Goal: Information Seeking & Learning: Learn about a topic

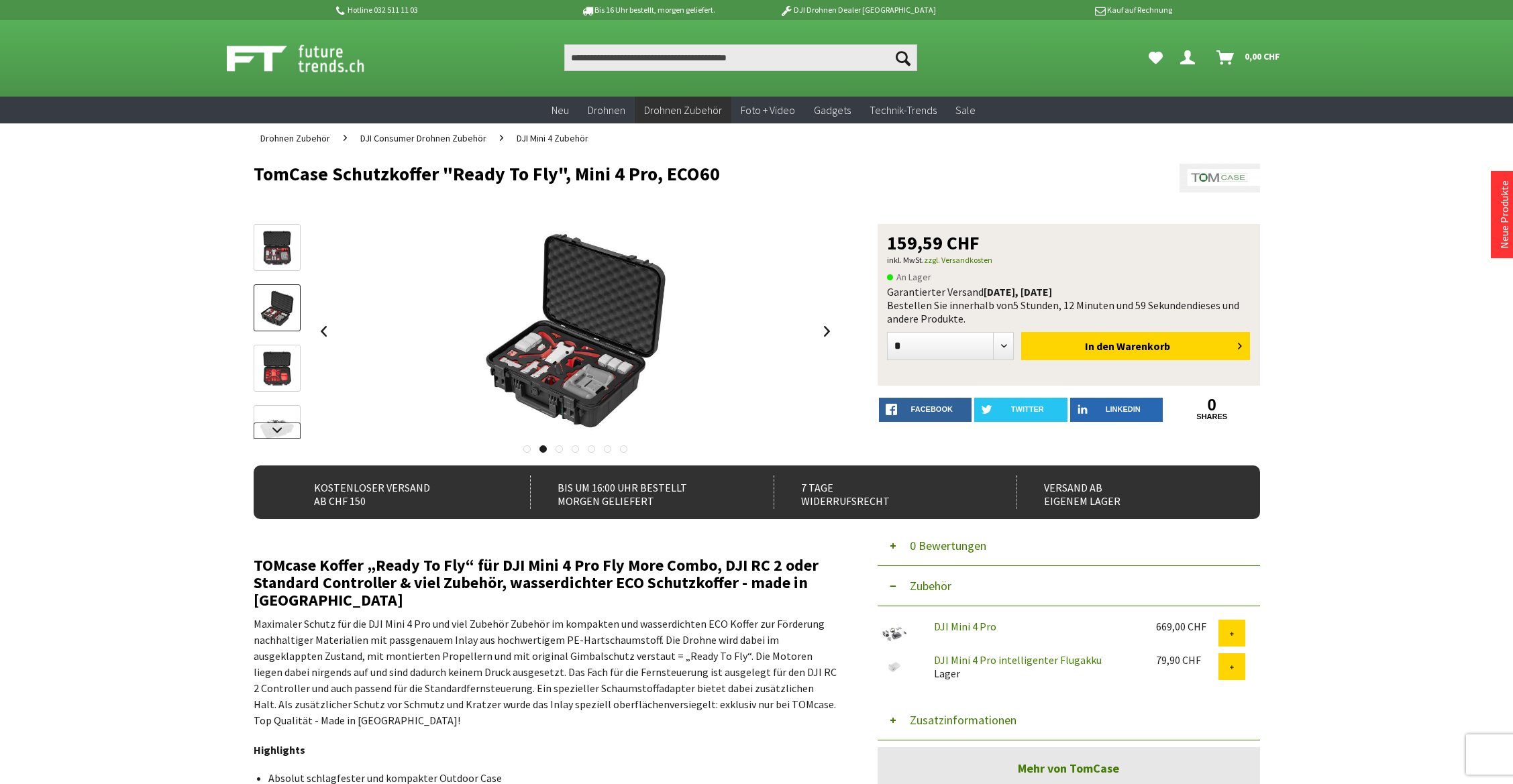
click at [284, 430] on link at bounding box center [277, 430] width 47 height 16
click at [277, 381] on img at bounding box center [278, 382] width 39 height 39
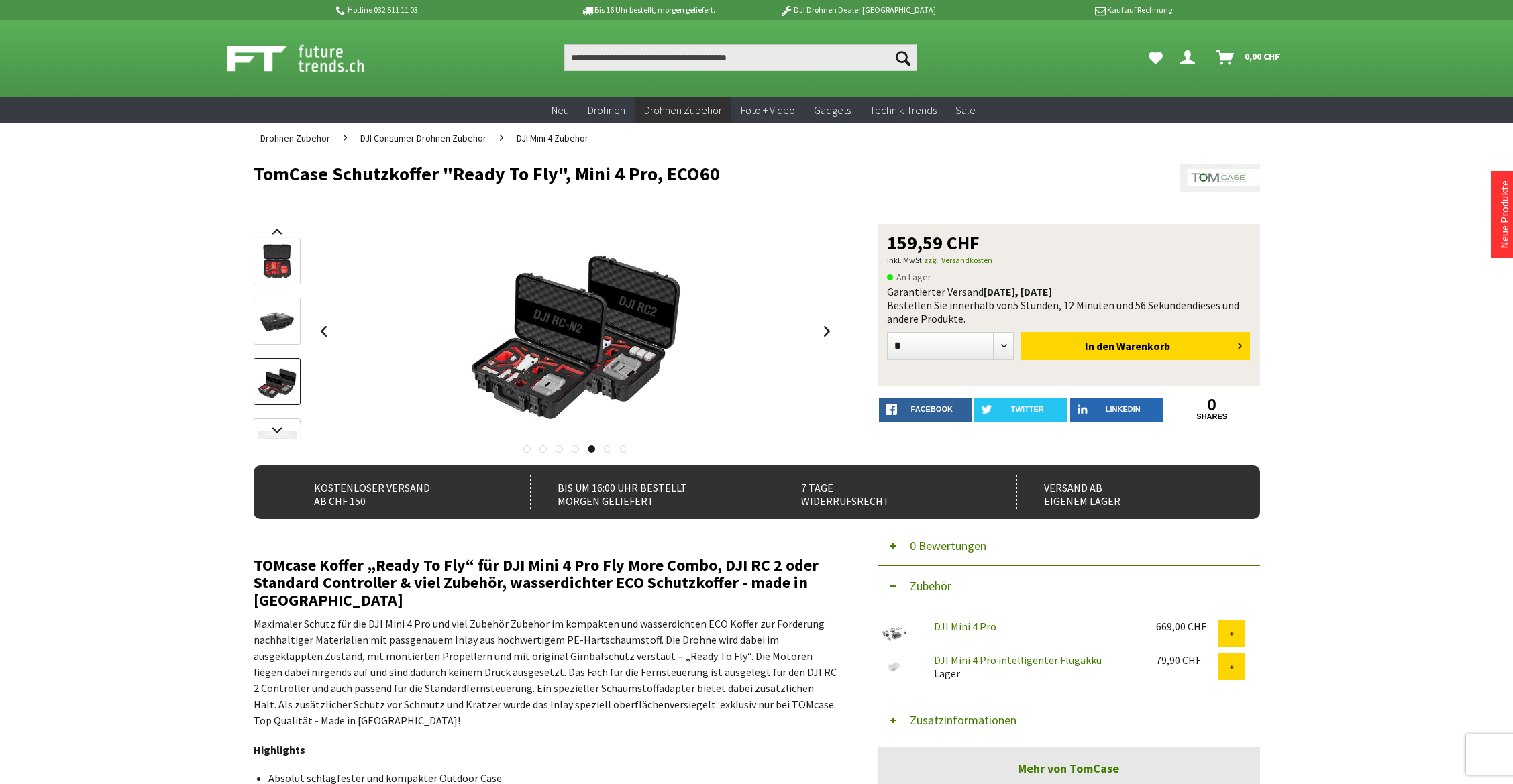
click at [275, 327] on img at bounding box center [278, 322] width 39 height 39
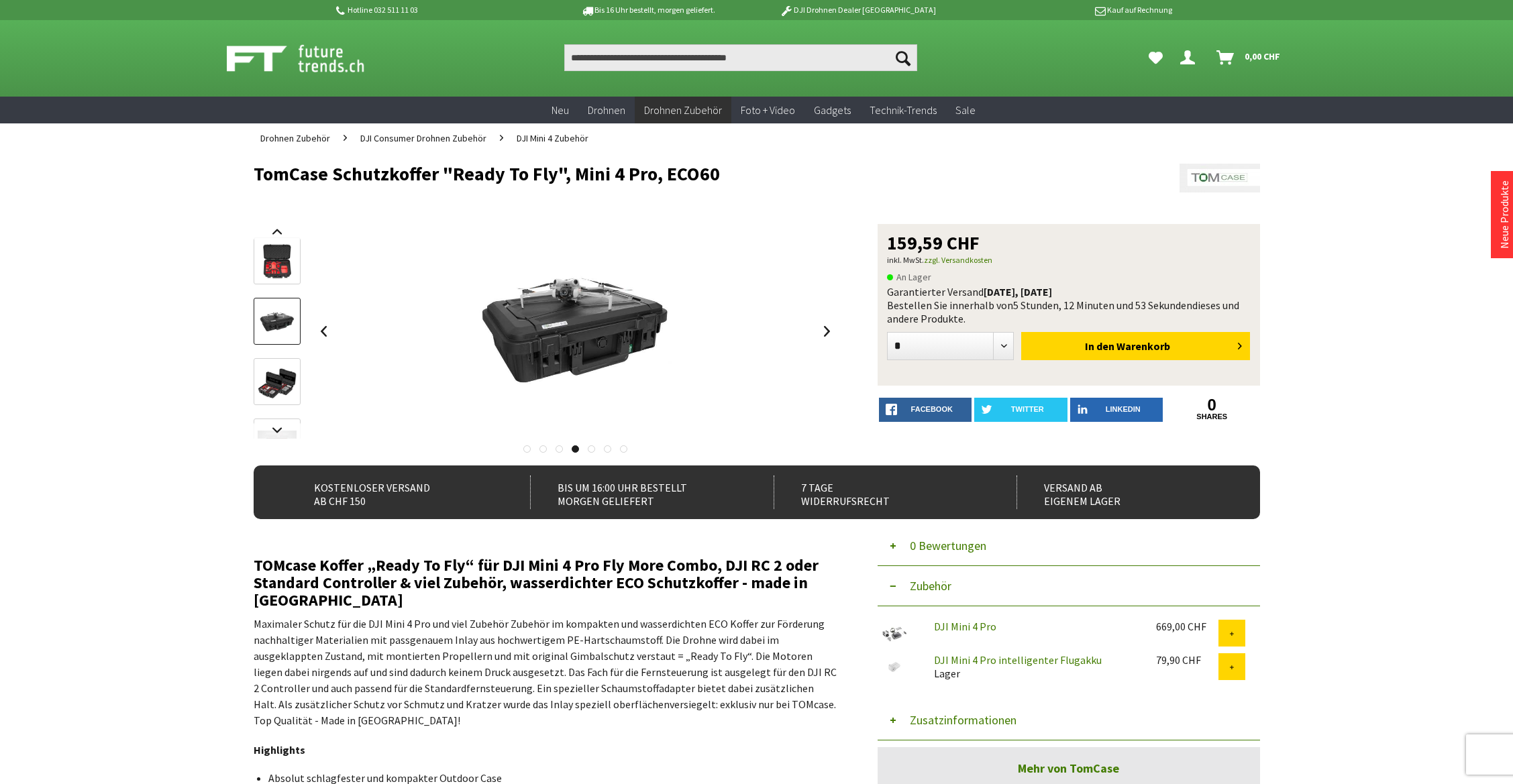
click at [291, 268] on img at bounding box center [278, 262] width 39 height 39
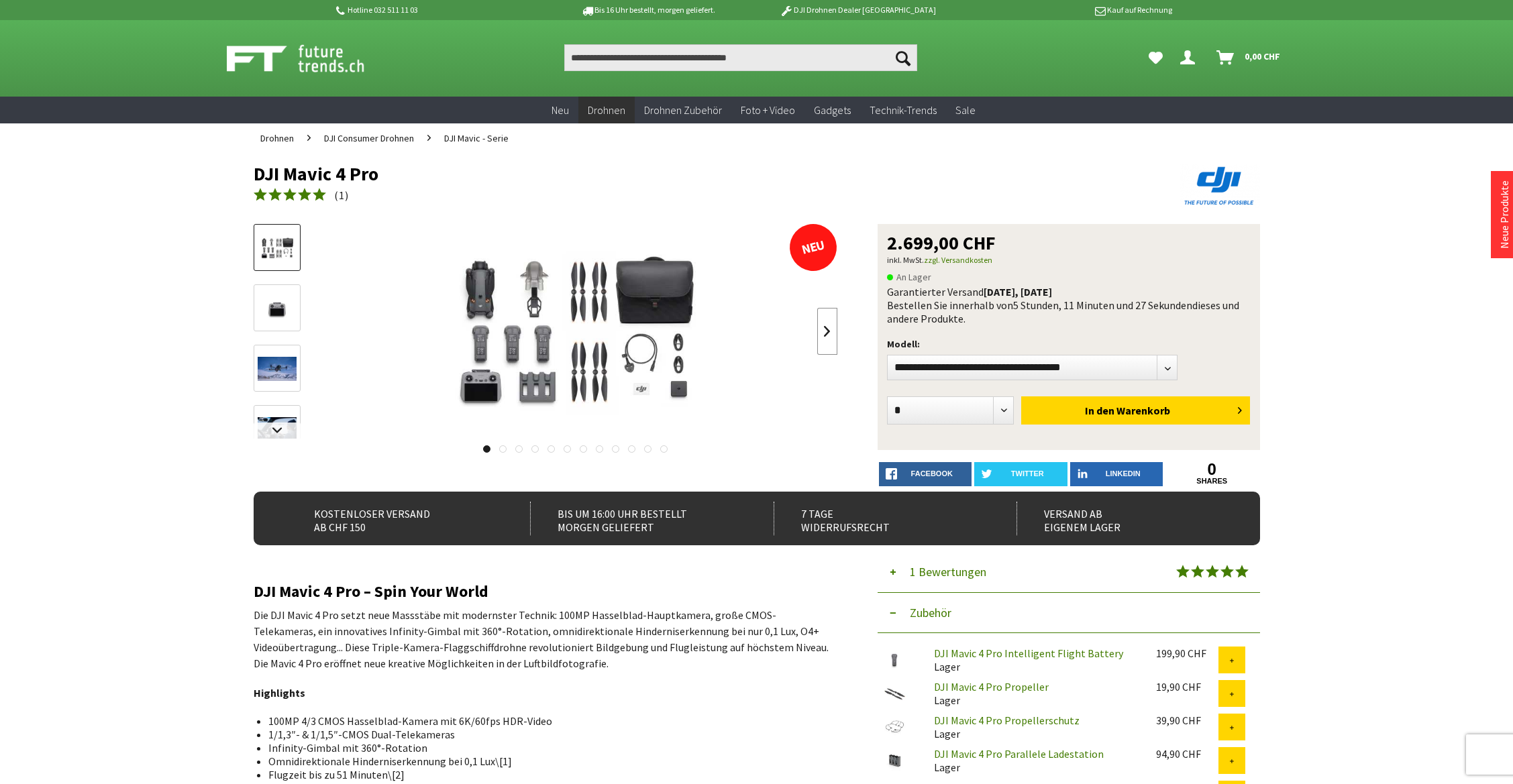
click at [826, 331] on link at bounding box center [827, 331] width 20 height 47
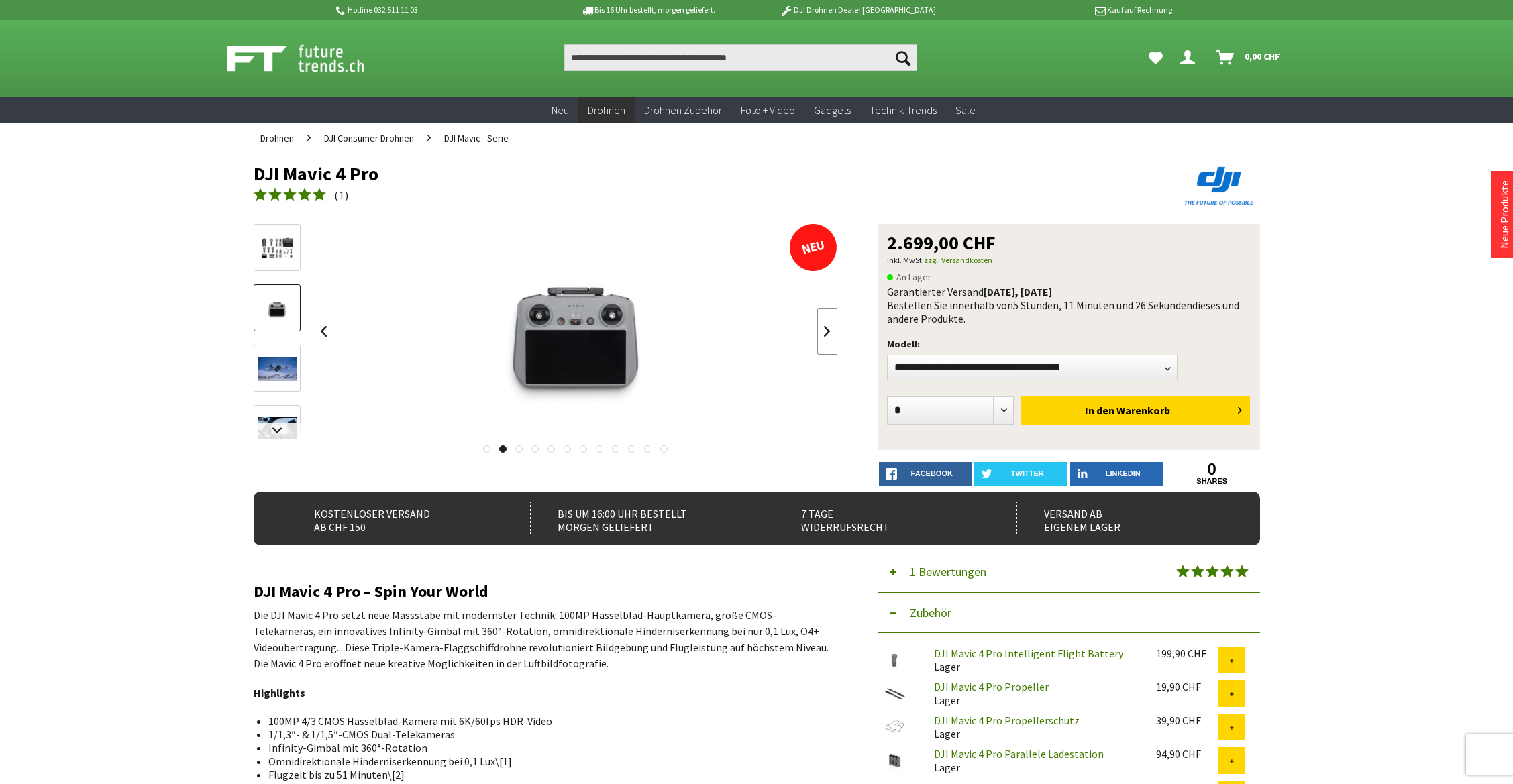
click at [826, 331] on link at bounding box center [827, 331] width 20 height 47
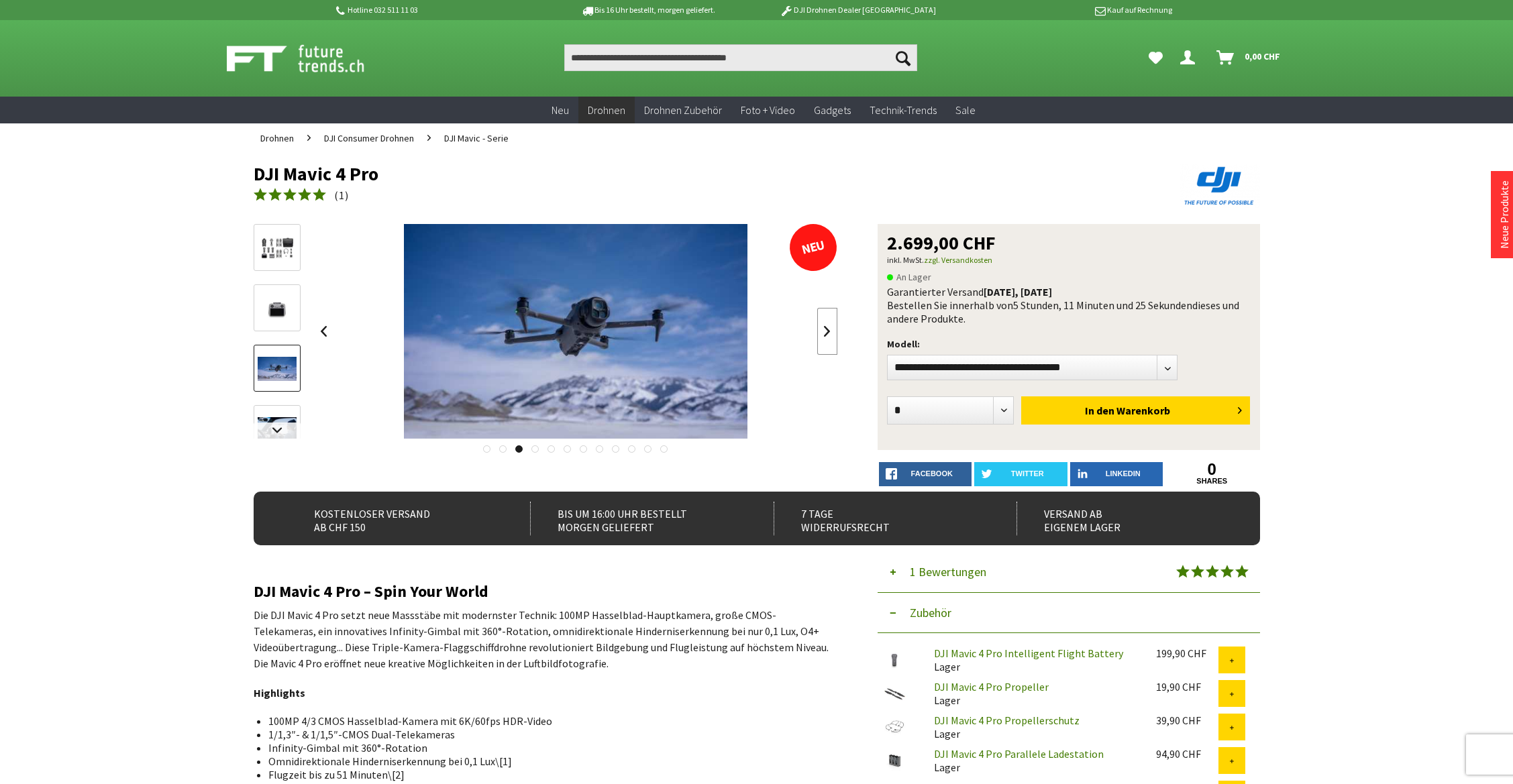
click at [826, 331] on link at bounding box center [827, 331] width 20 height 47
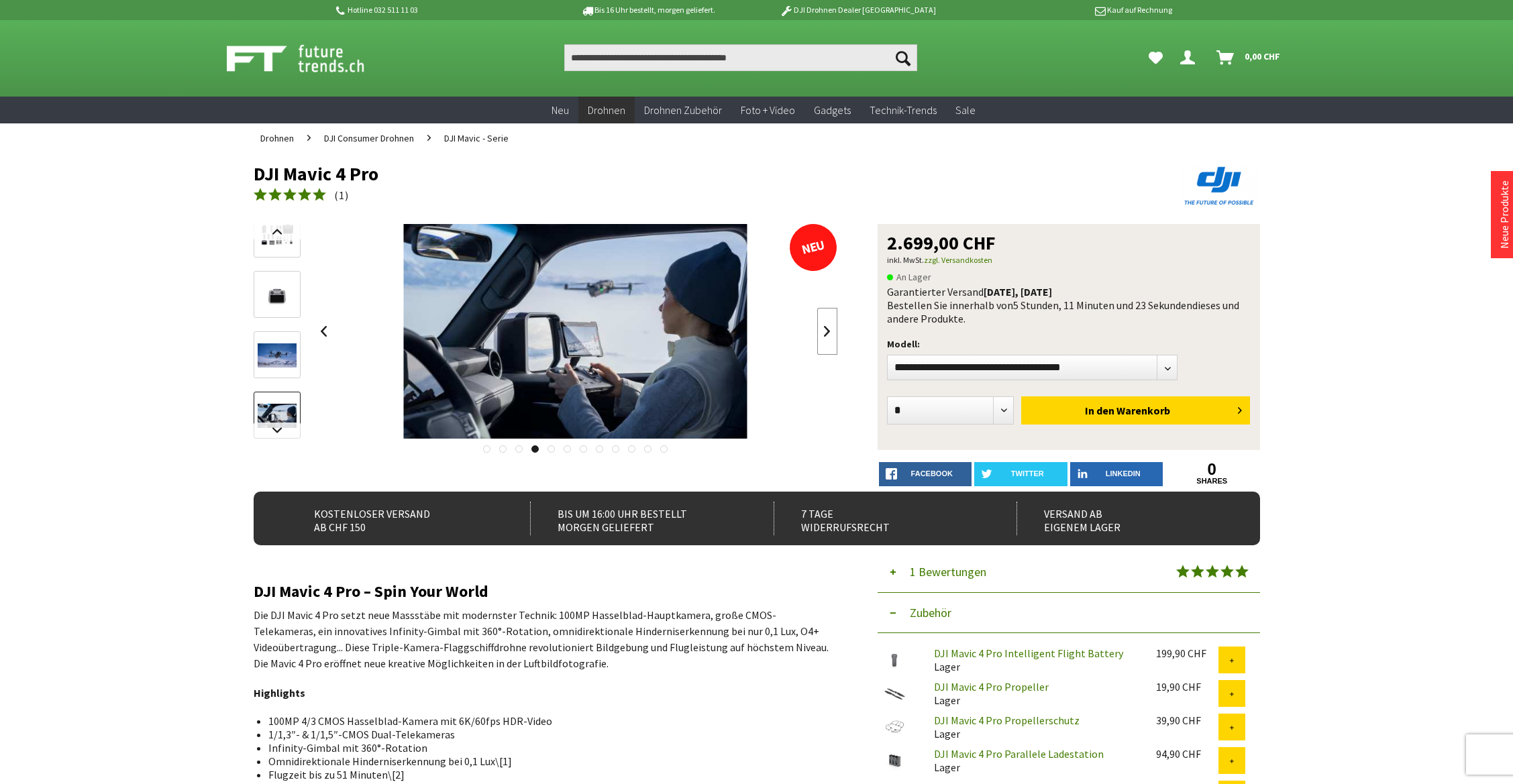
click at [826, 331] on link at bounding box center [827, 331] width 20 height 47
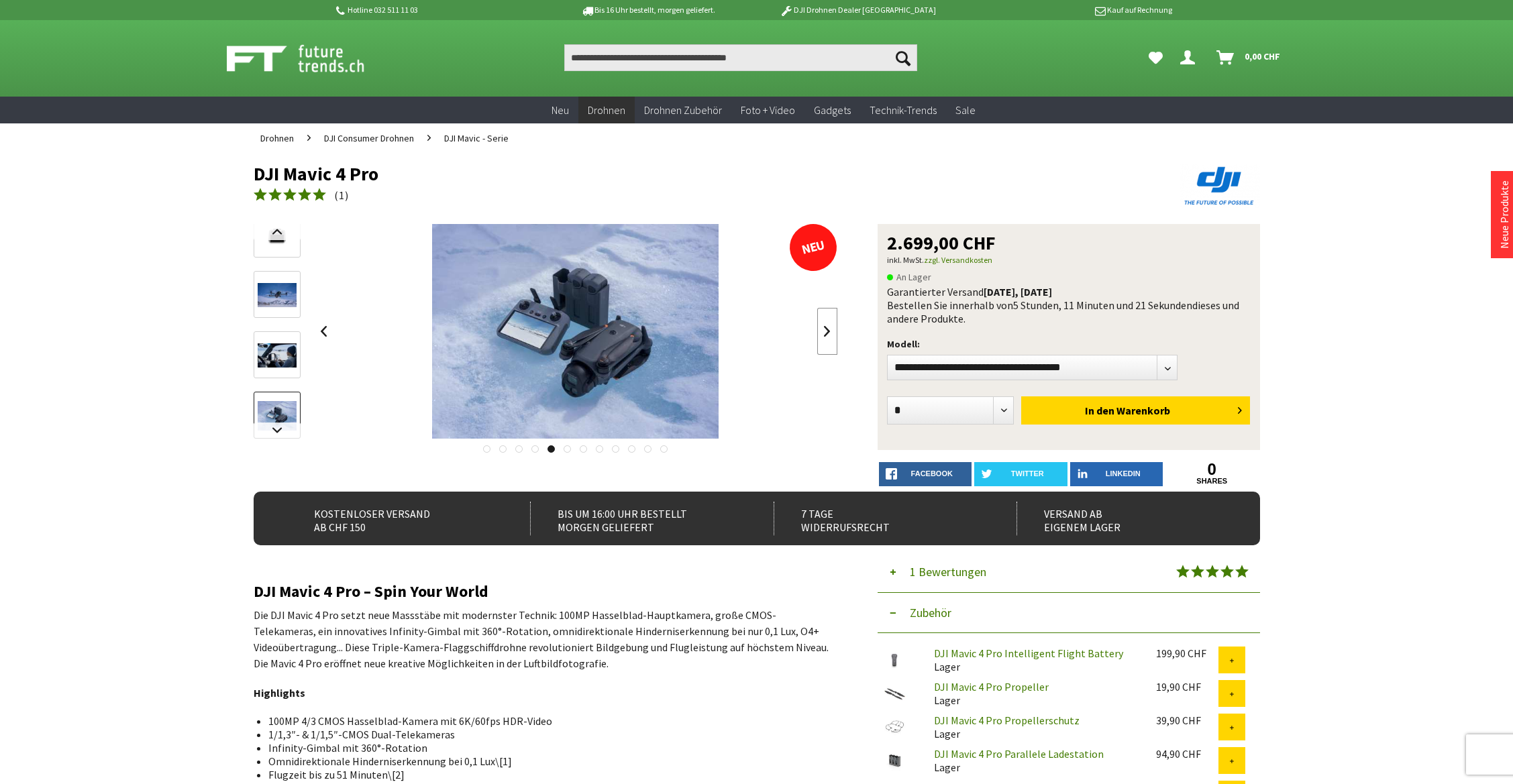
click at [826, 331] on link at bounding box center [827, 331] width 20 height 47
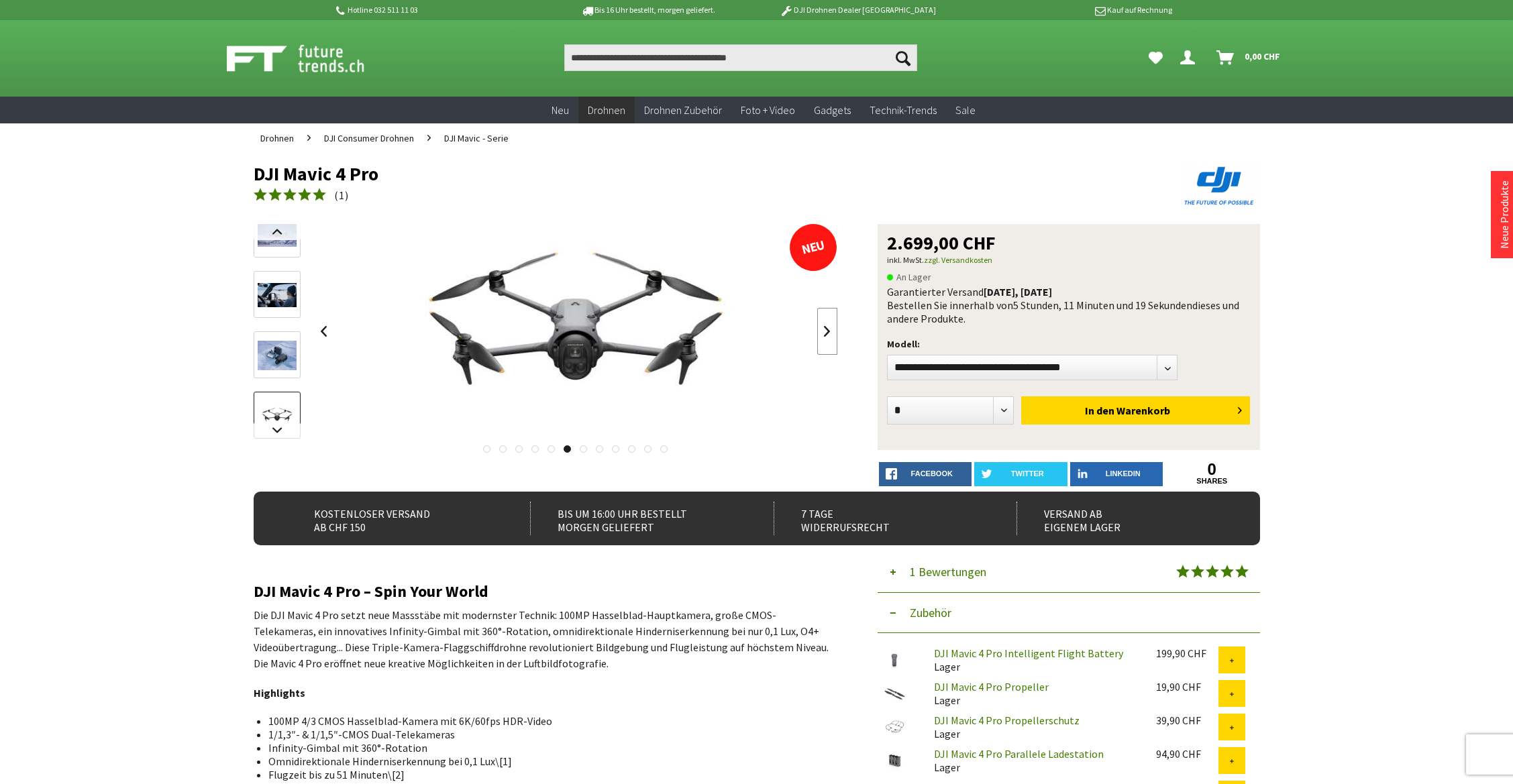
click at [826, 331] on link at bounding box center [827, 331] width 20 height 47
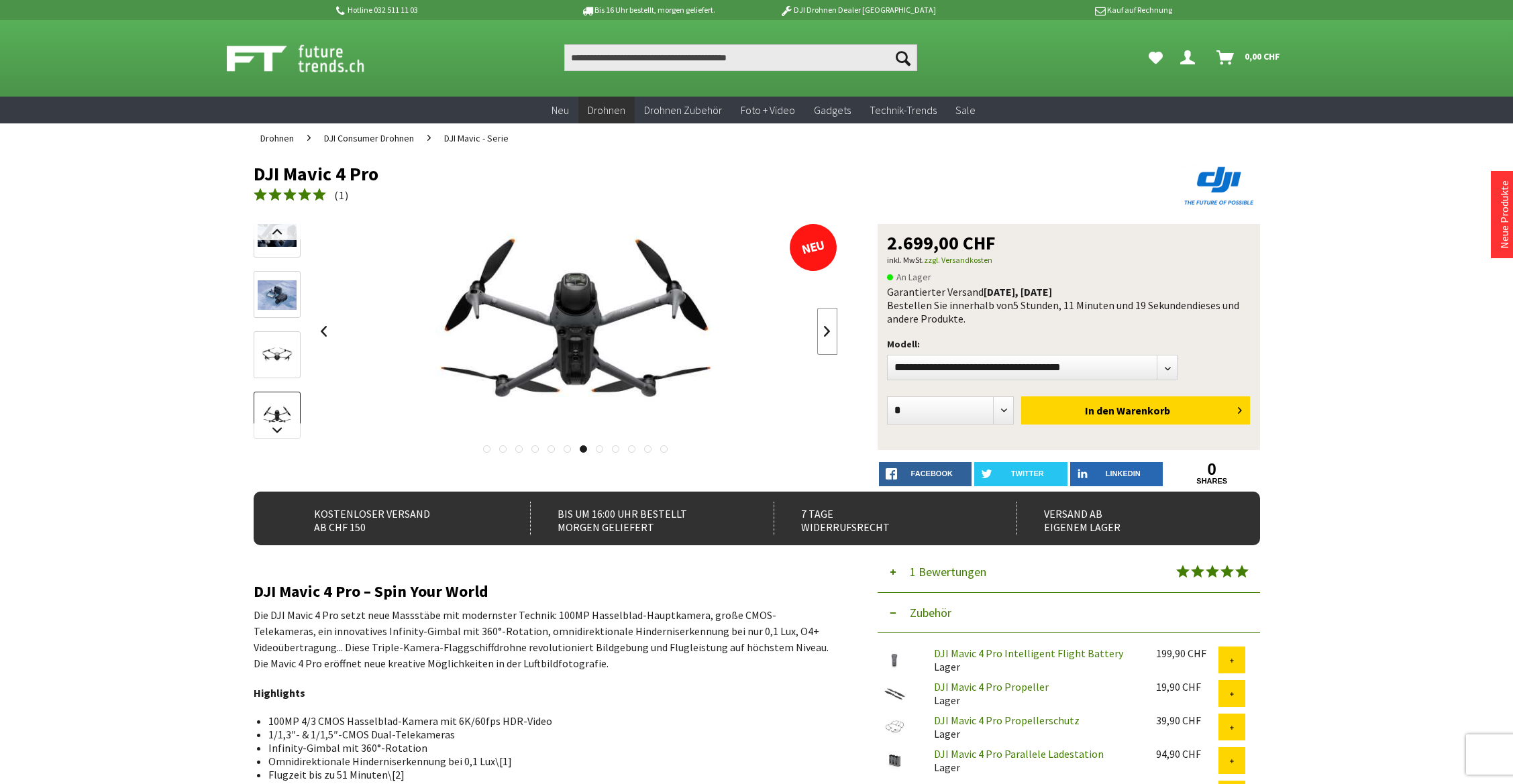
click at [826, 331] on link at bounding box center [827, 331] width 20 height 47
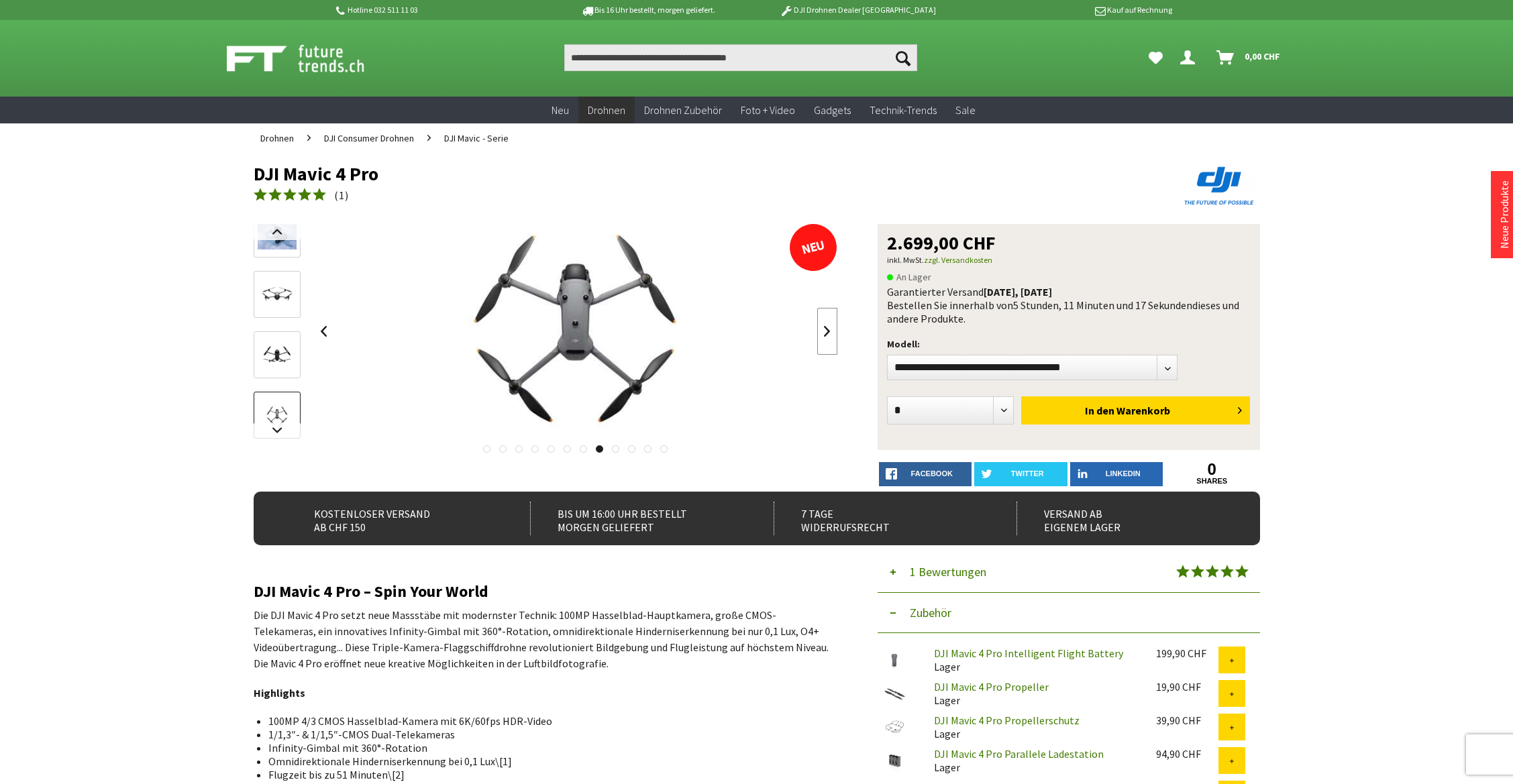
click at [826, 331] on link at bounding box center [827, 331] width 20 height 47
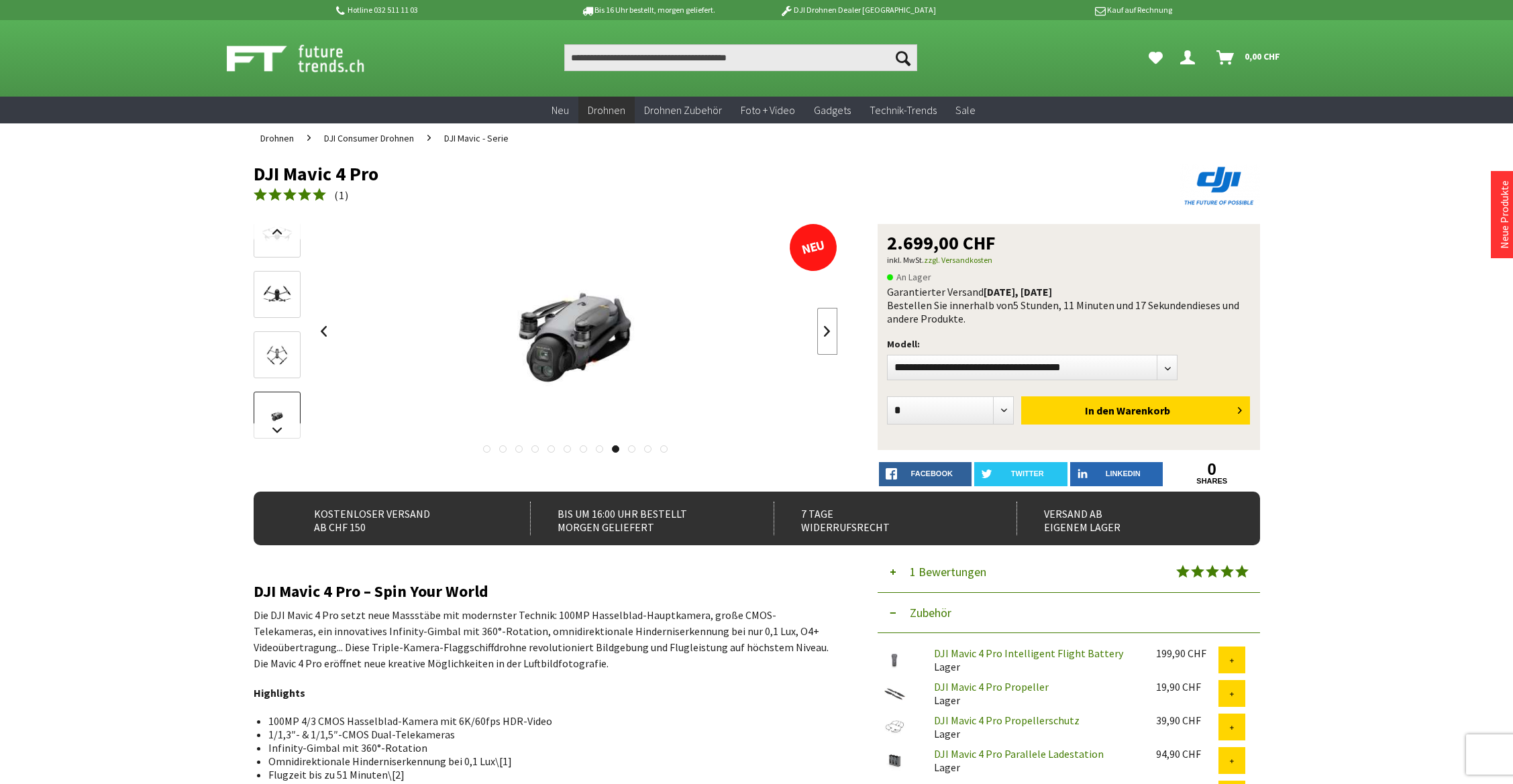
click at [826, 331] on link at bounding box center [827, 331] width 20 height 47
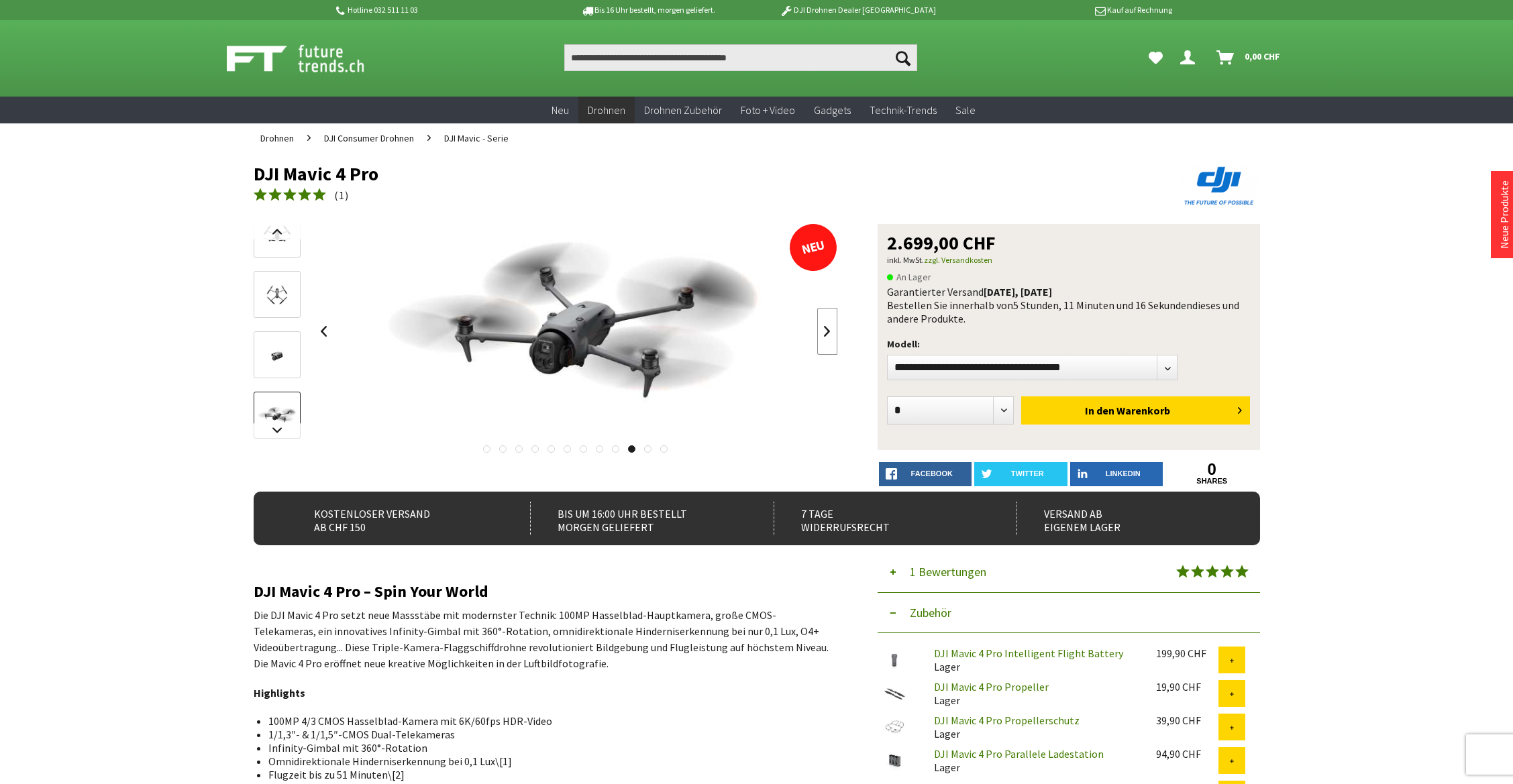
click at [826, 331] on link at bounding box center [827, 331] width 20 height 47
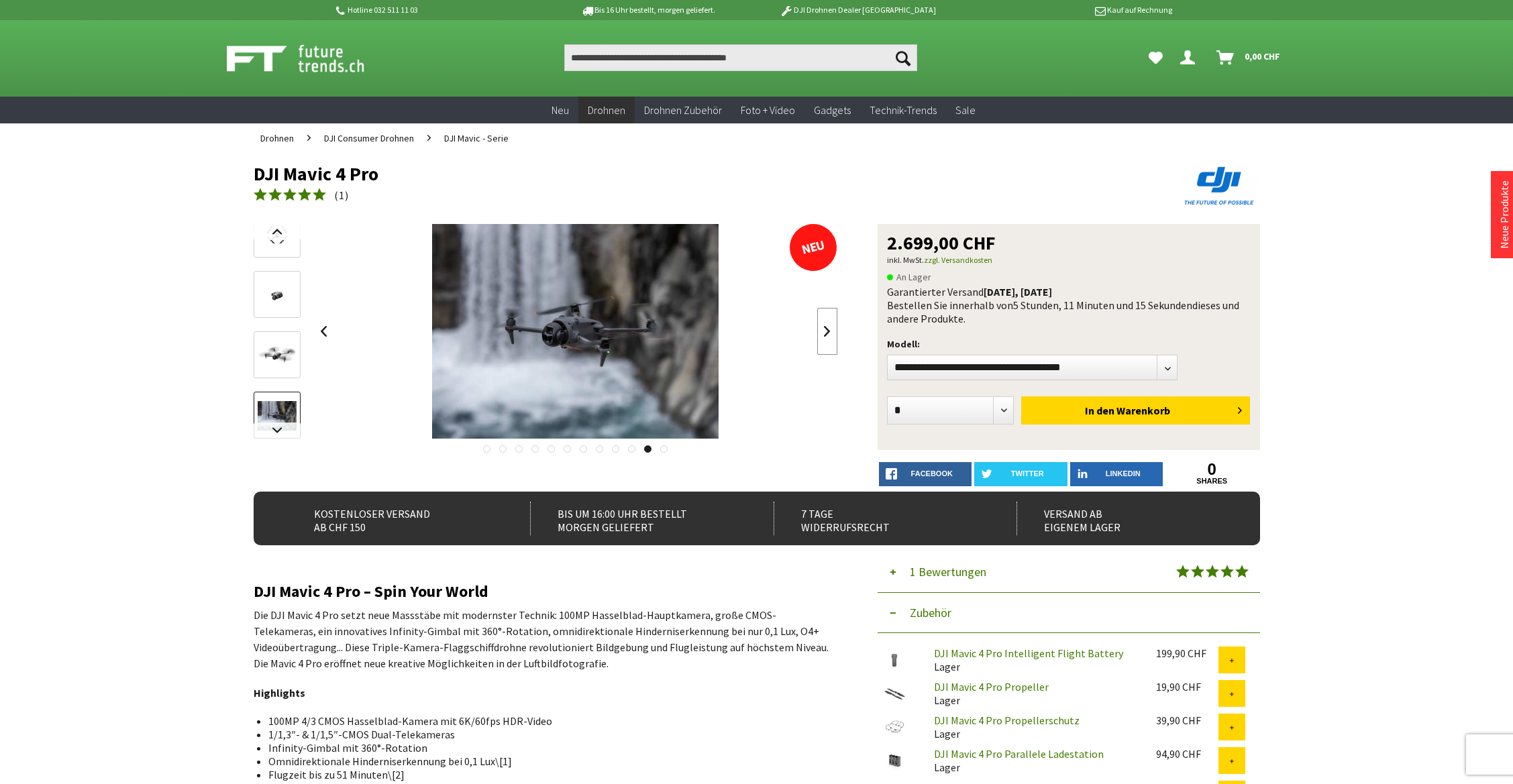
click at [826, 331] on link at bounding box center [827, 331] width 20 height 47
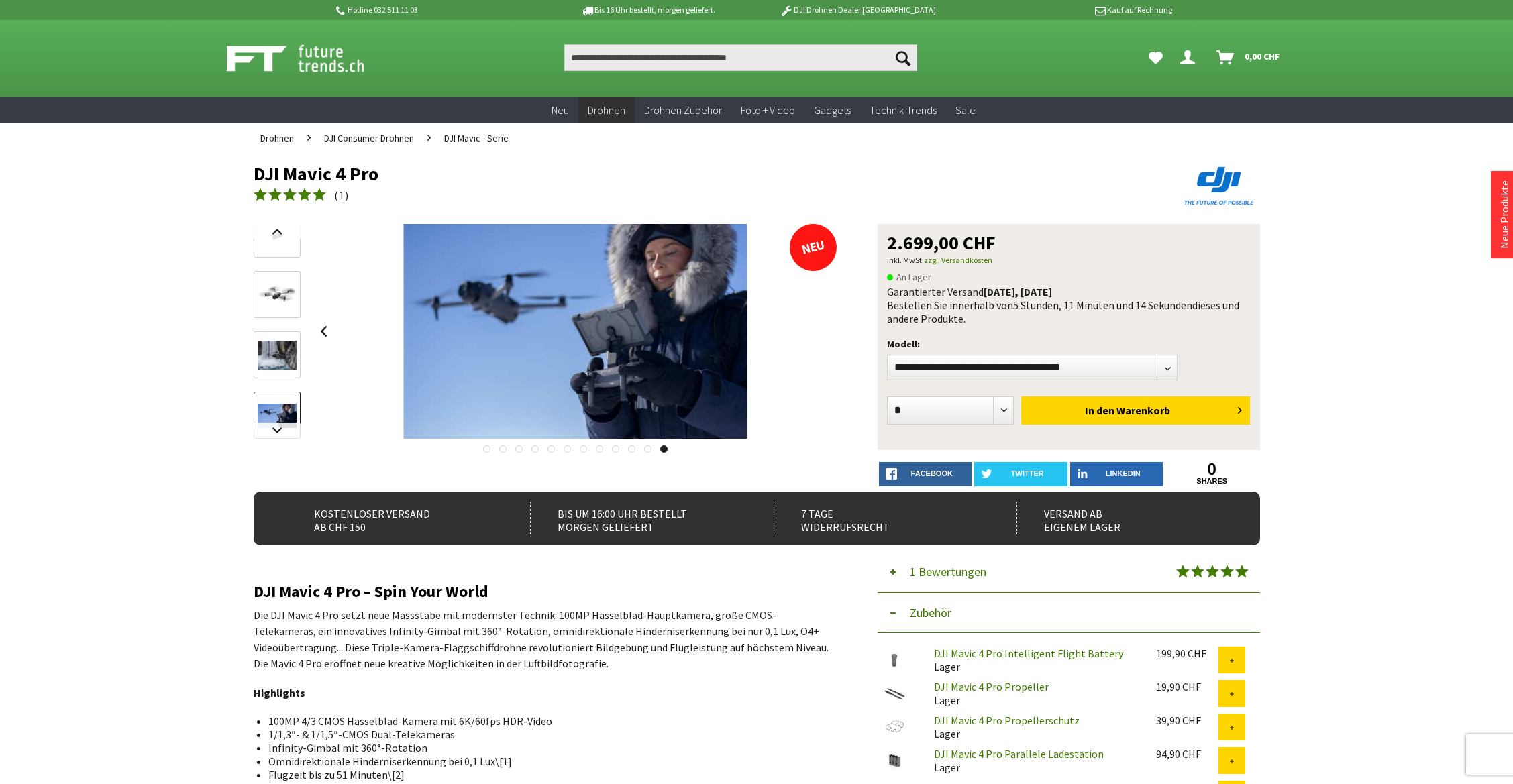
click at [826, 331] on div at bounding box center [576, 331] width 524 height 214
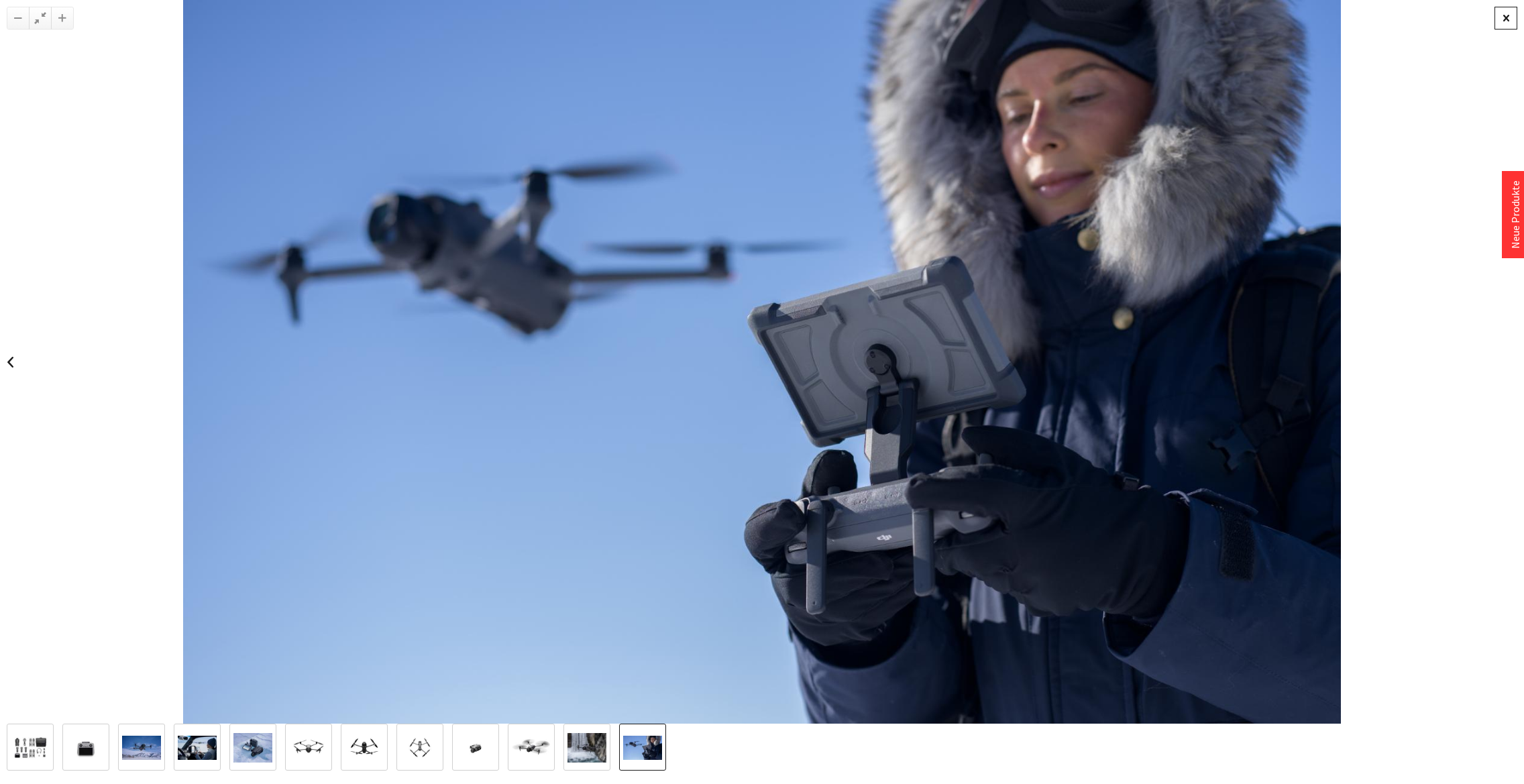
click at [1512, 13] on div at bounding box center [1506, 18] width 23 height 23
